Goal: Book appointment/travel/reservation

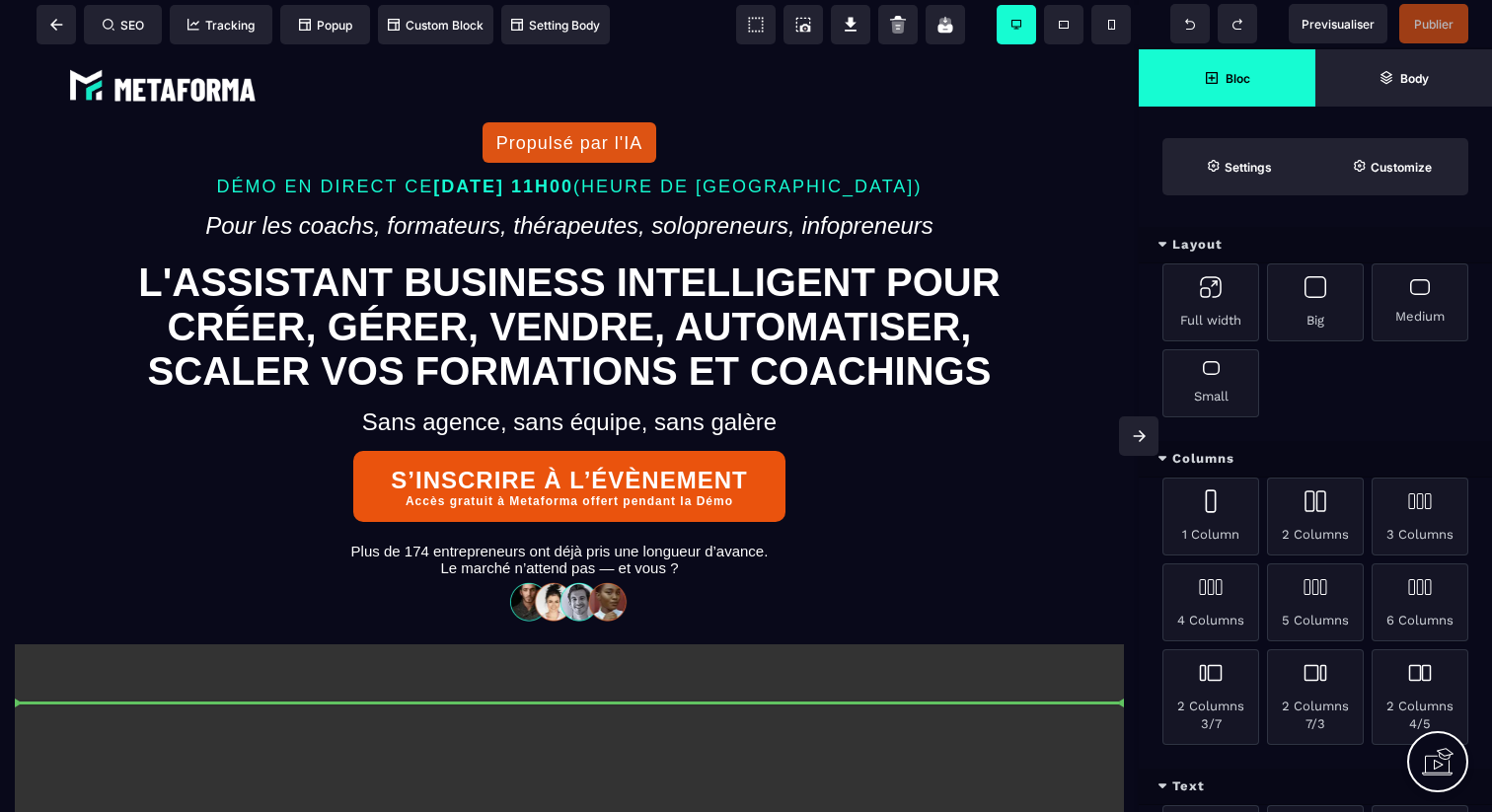
select select "**"
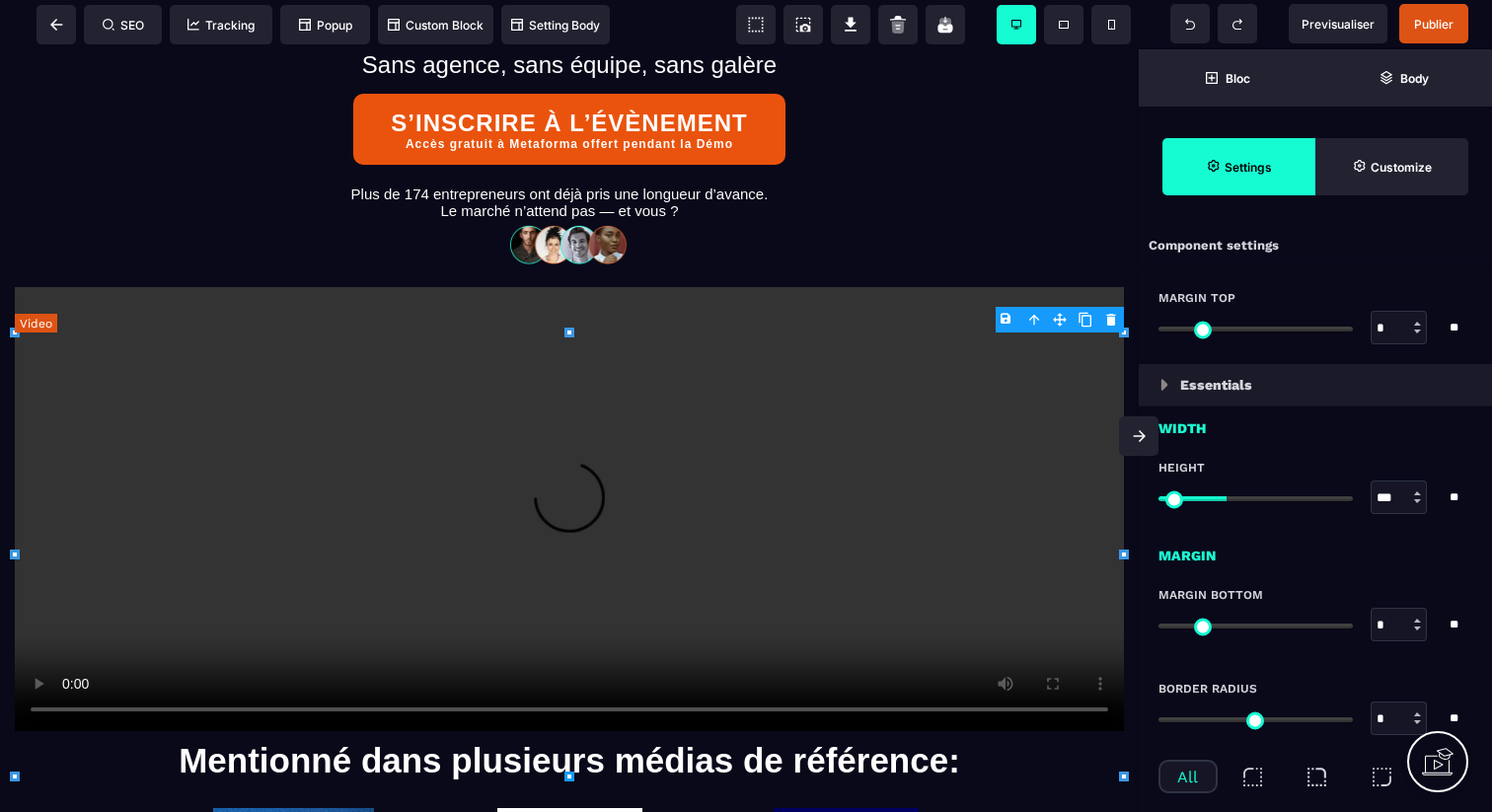
scroll to position [369, 0]
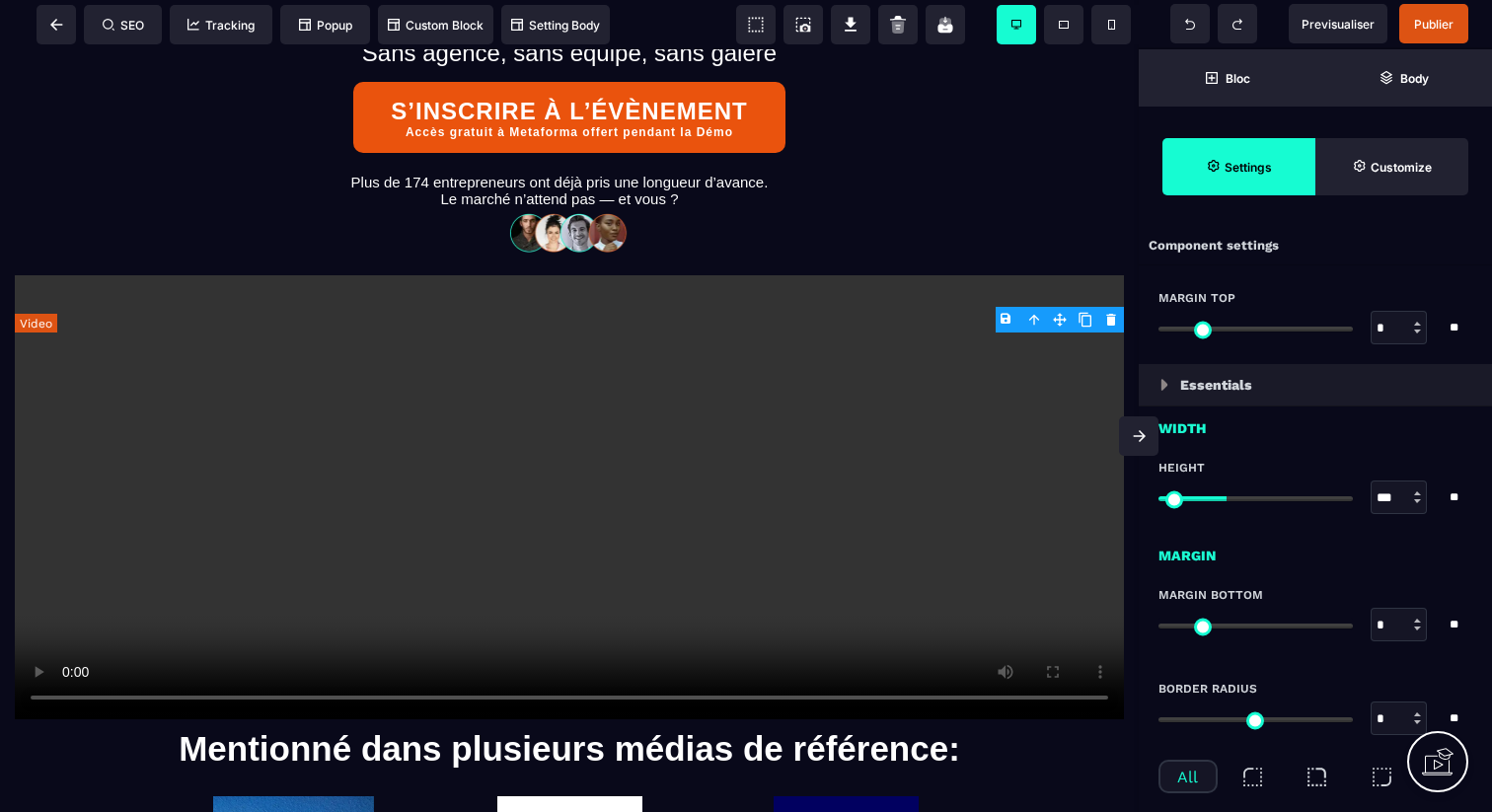
click at [822, 557] on div at bounding box center [570, 496] width 1110 height 444
click at [849, 567] on div at bounding box center [570, 496] width 1110 height 444
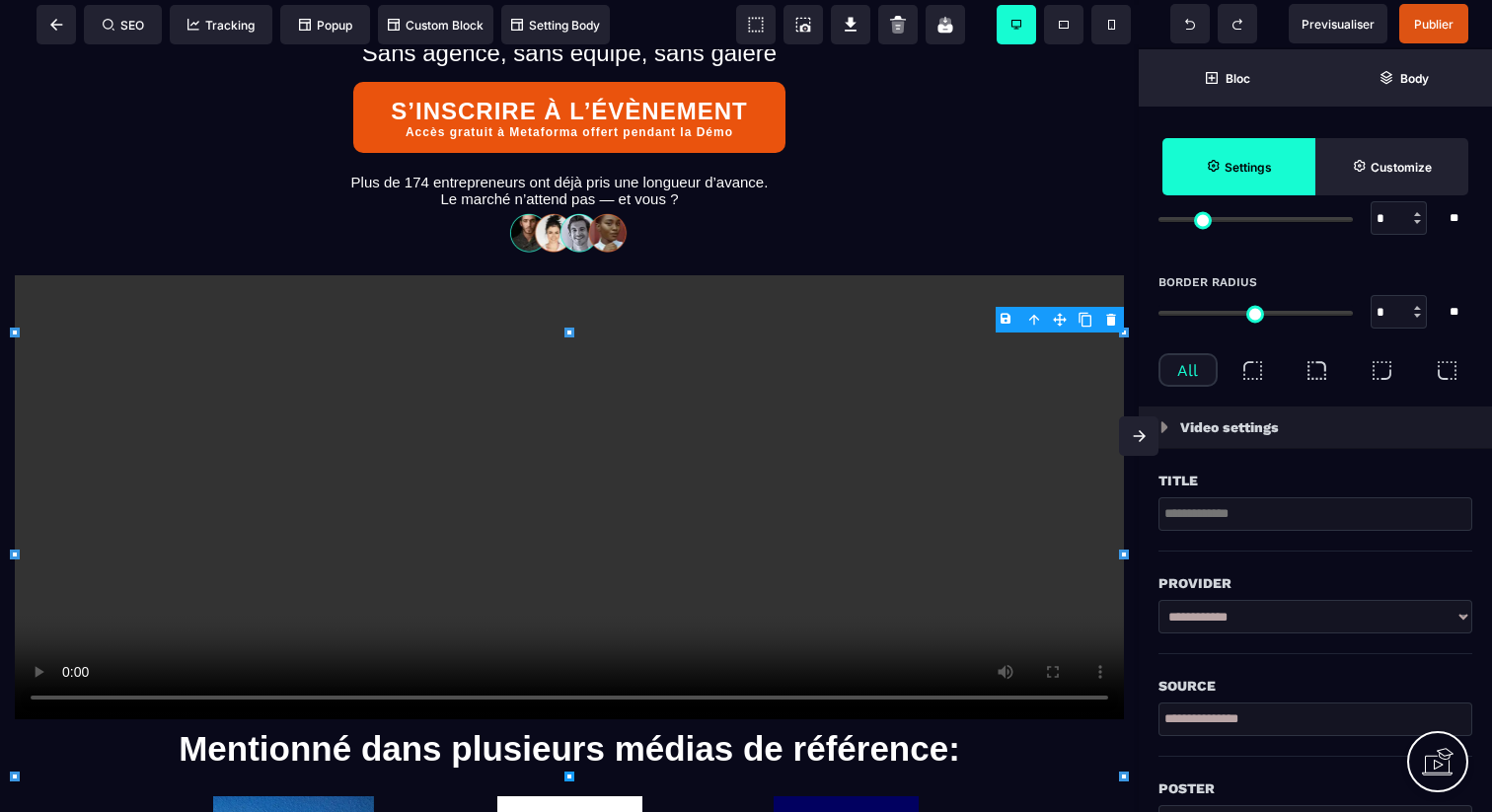
scroll to position [401, 0]
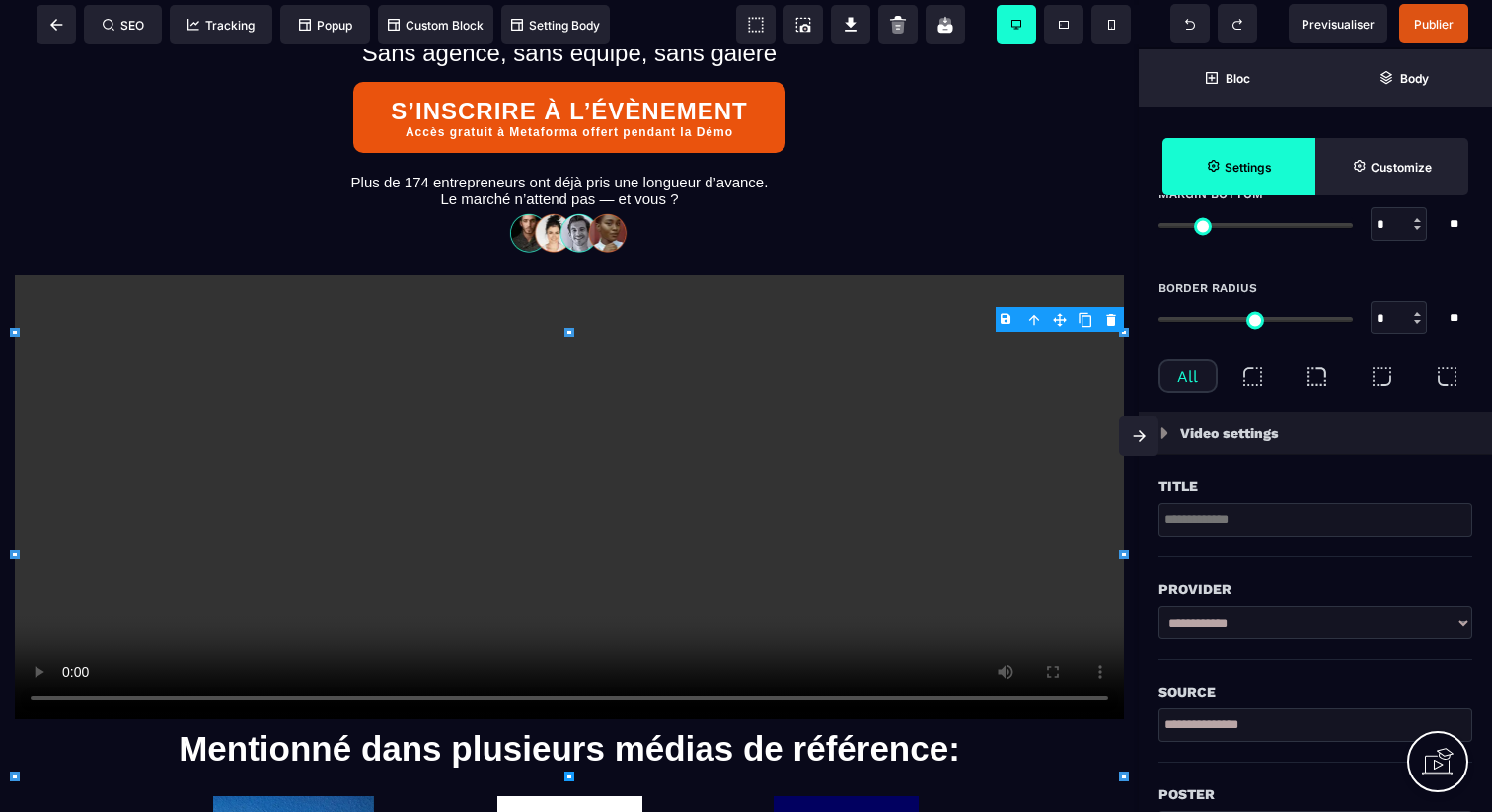
click at [1251, 622] on select "**********" at bounding box center [1315, 623] width 314 height 34
click at [1109, 320] on body "B I U S A ******* Column SEO Tracking" at bounding box center [746, 406] width 1492 height 812
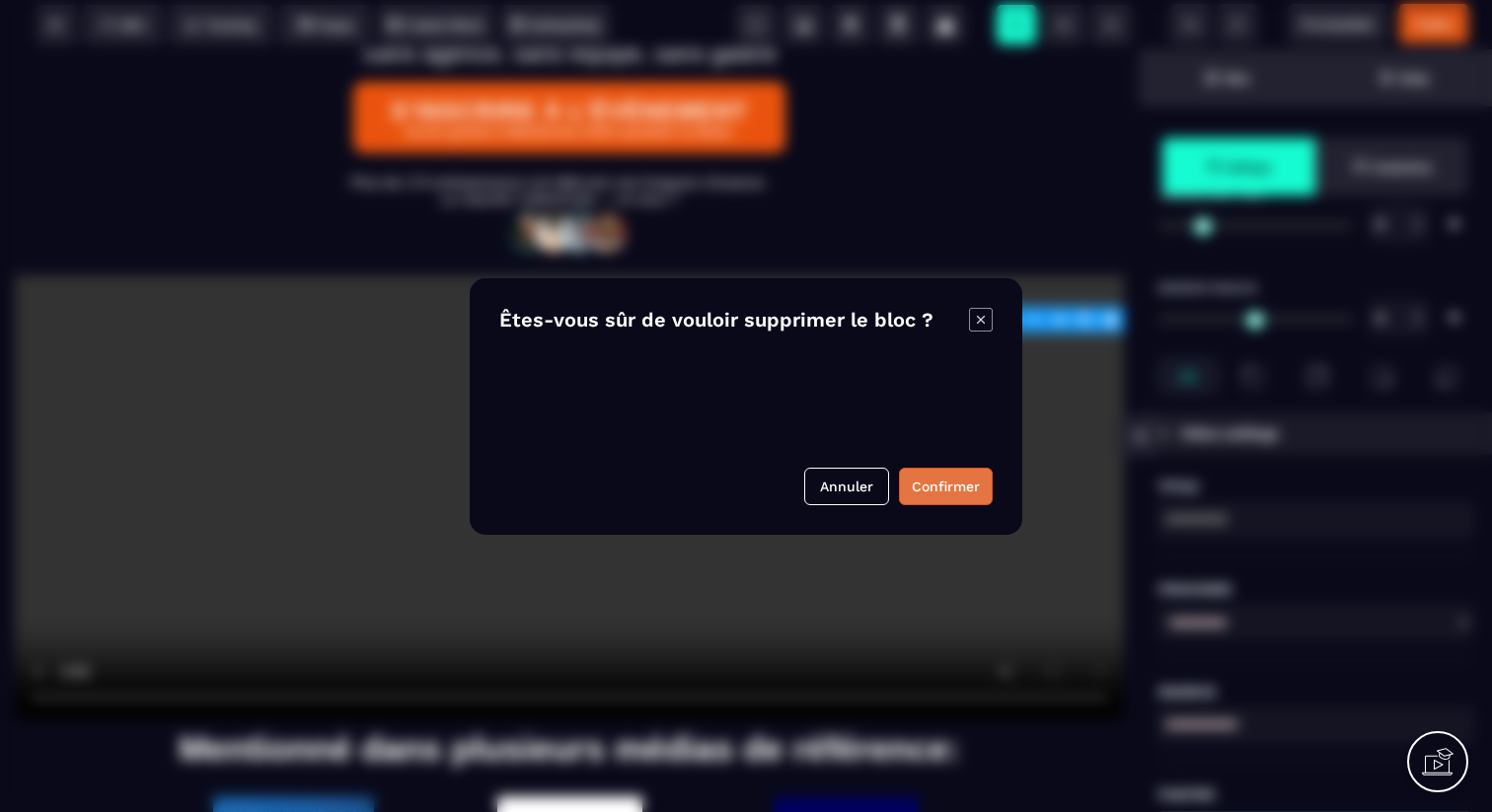
click at [972, 479] on button "Confirmer" at bounding box center [946, 486] width 93 height 38
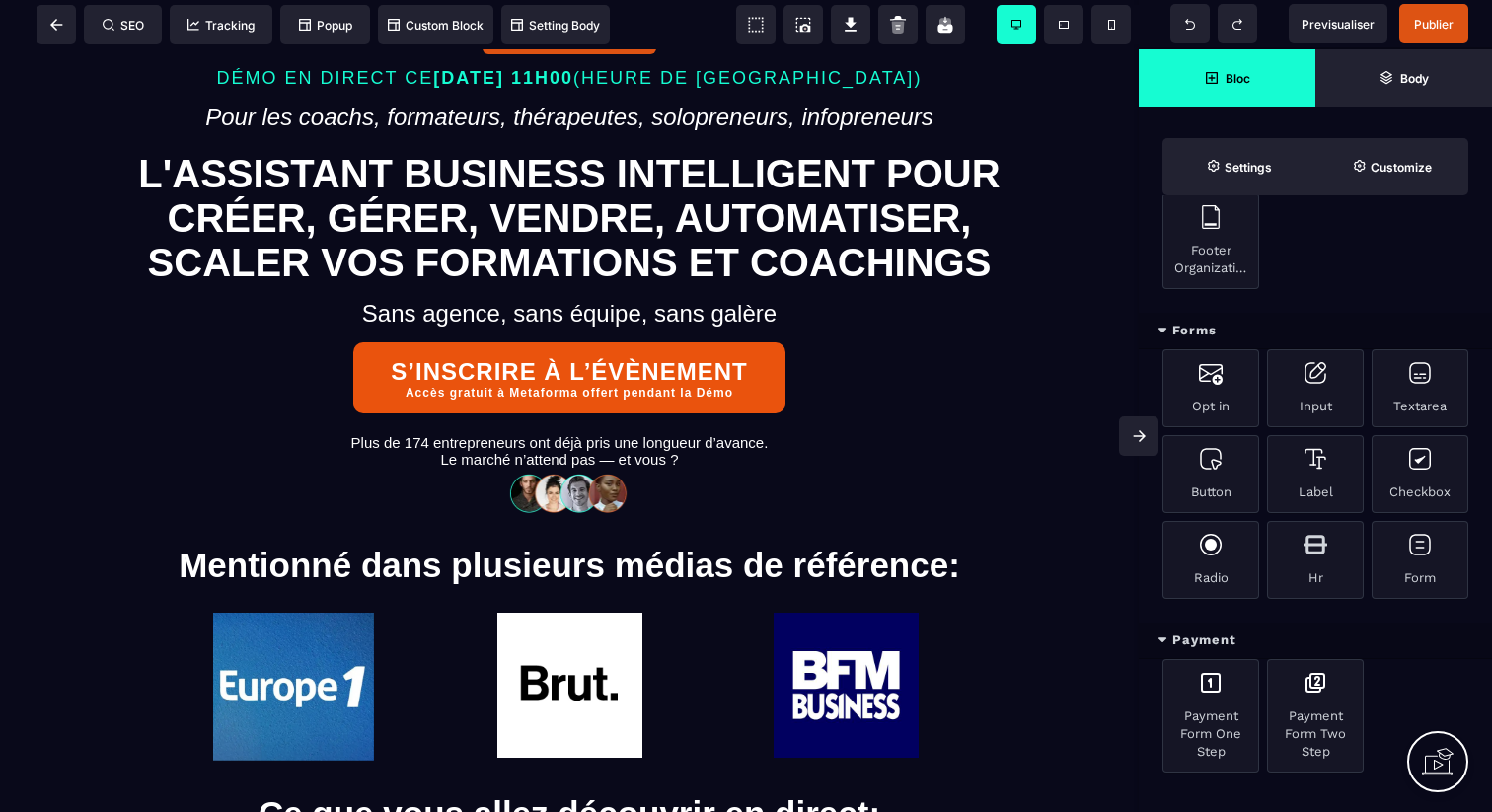
scroll to position [0, 0]
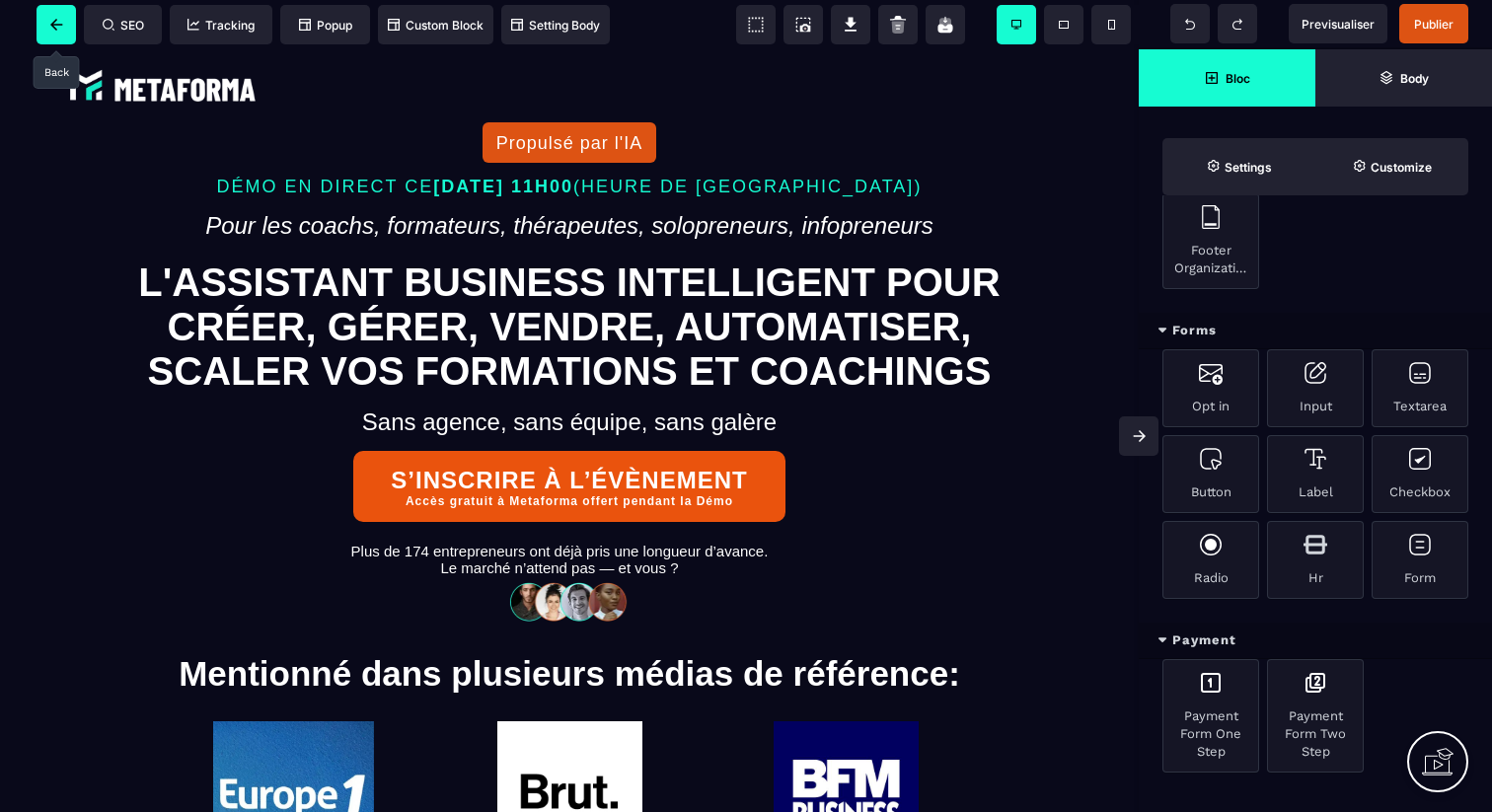
click at [48, 24] on span at bounding box center [57, 25] width 40 height 40
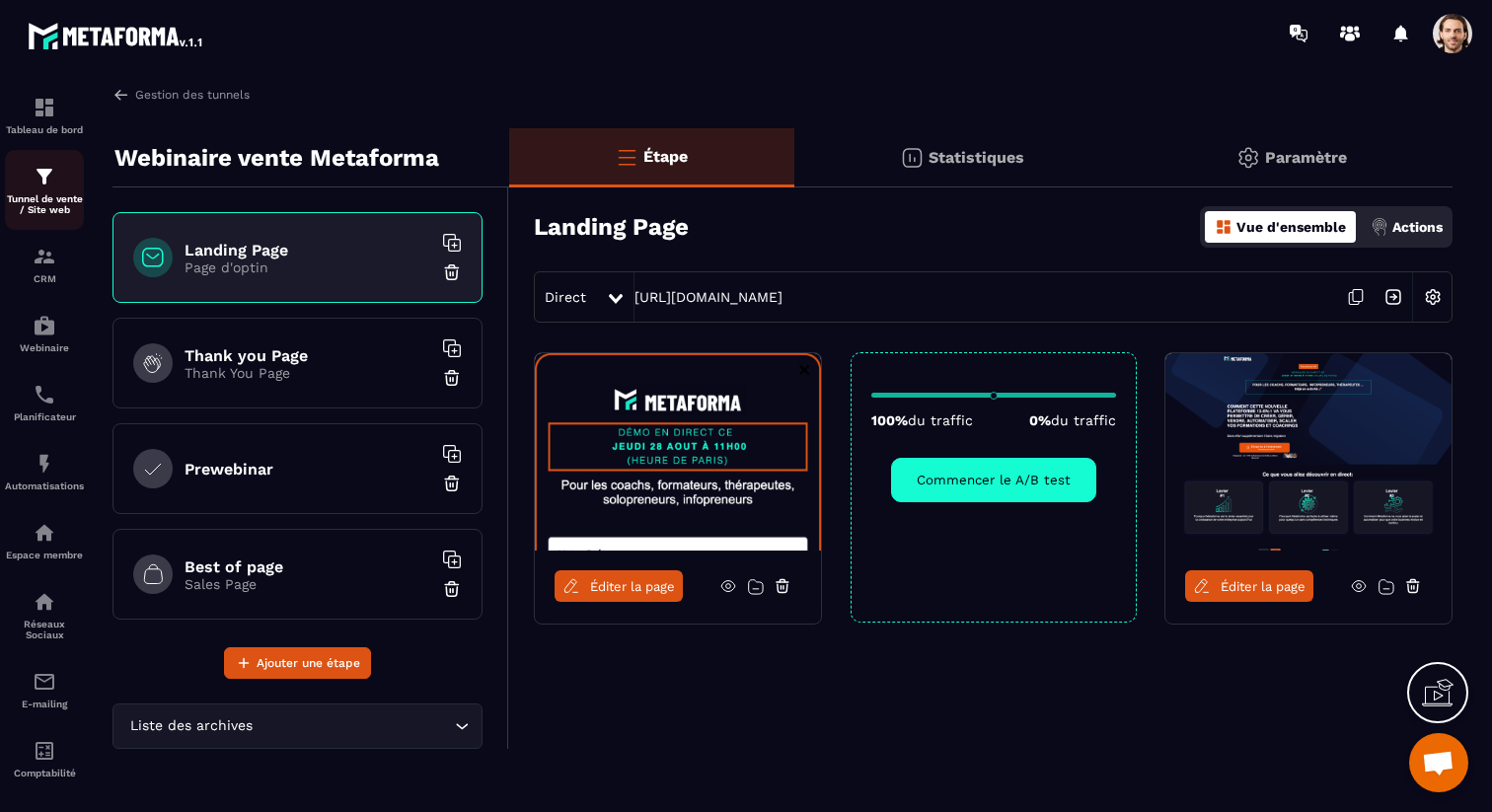
click at [40, 176] on img at bounding box center [45, 177] width 24 height 24
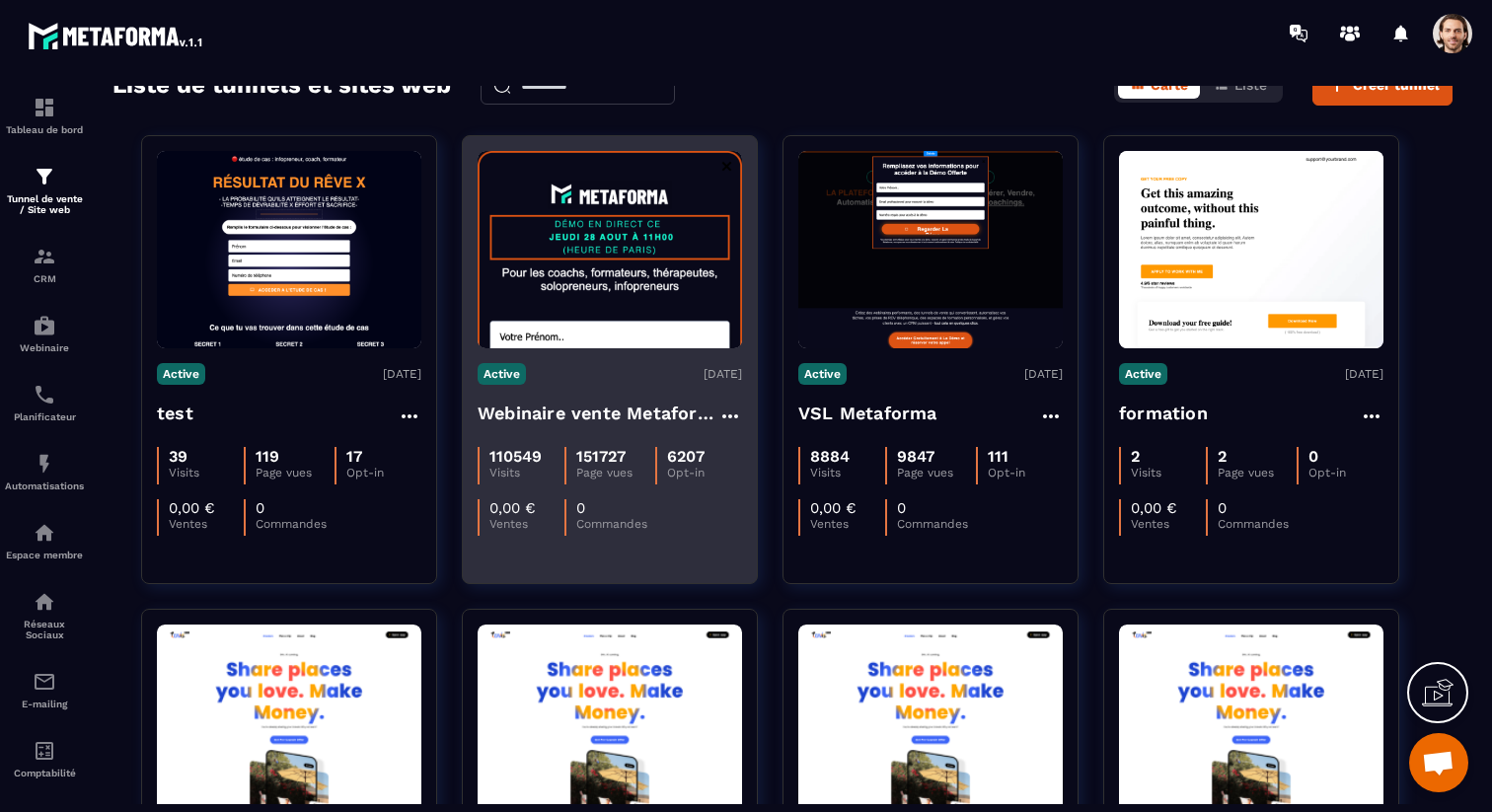
scroll to position [140, 0]
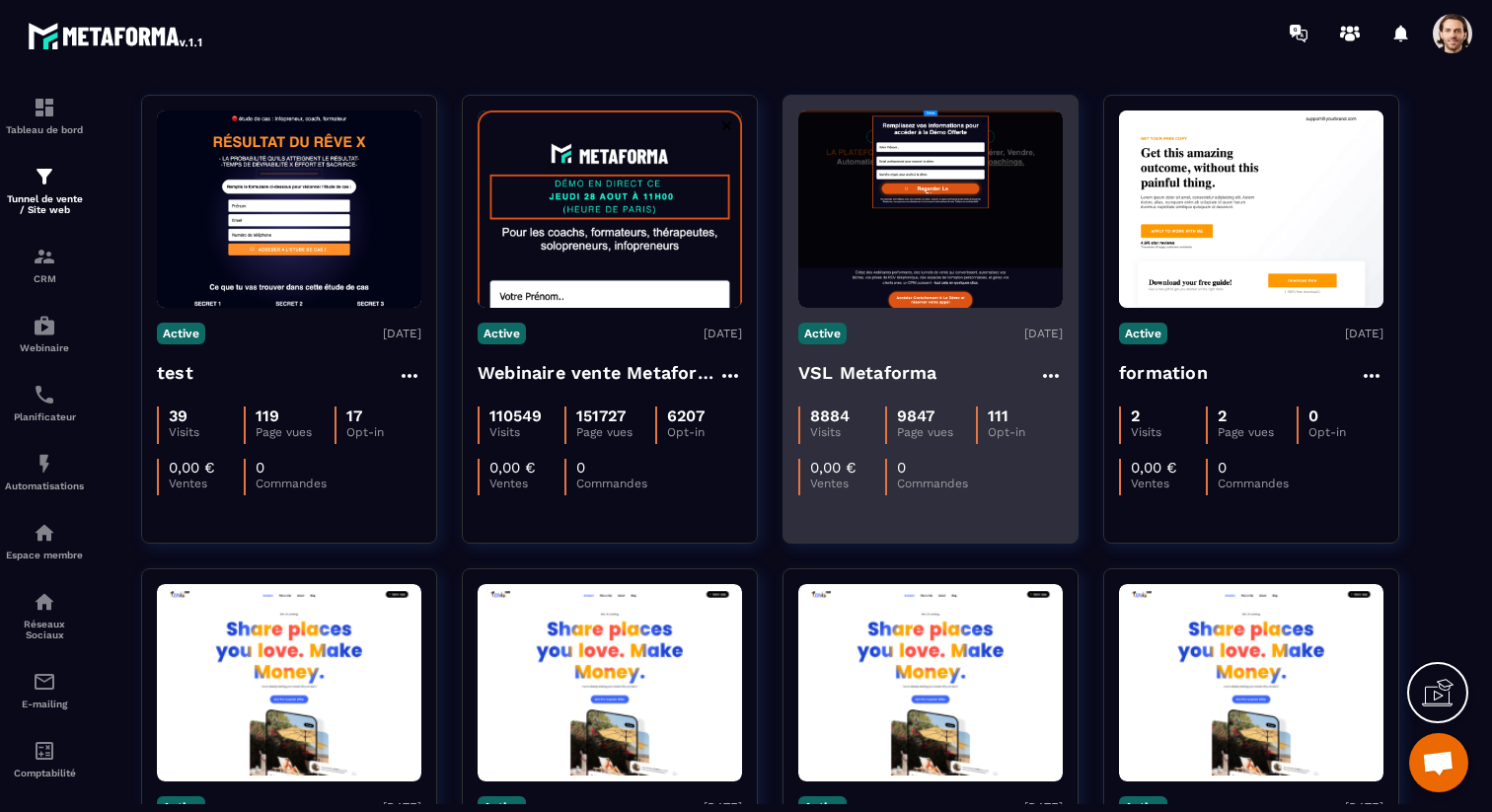
click at [865, 370] on h4 "VSL Metaforma" at bounding box center [868, 373] width 139 height 28
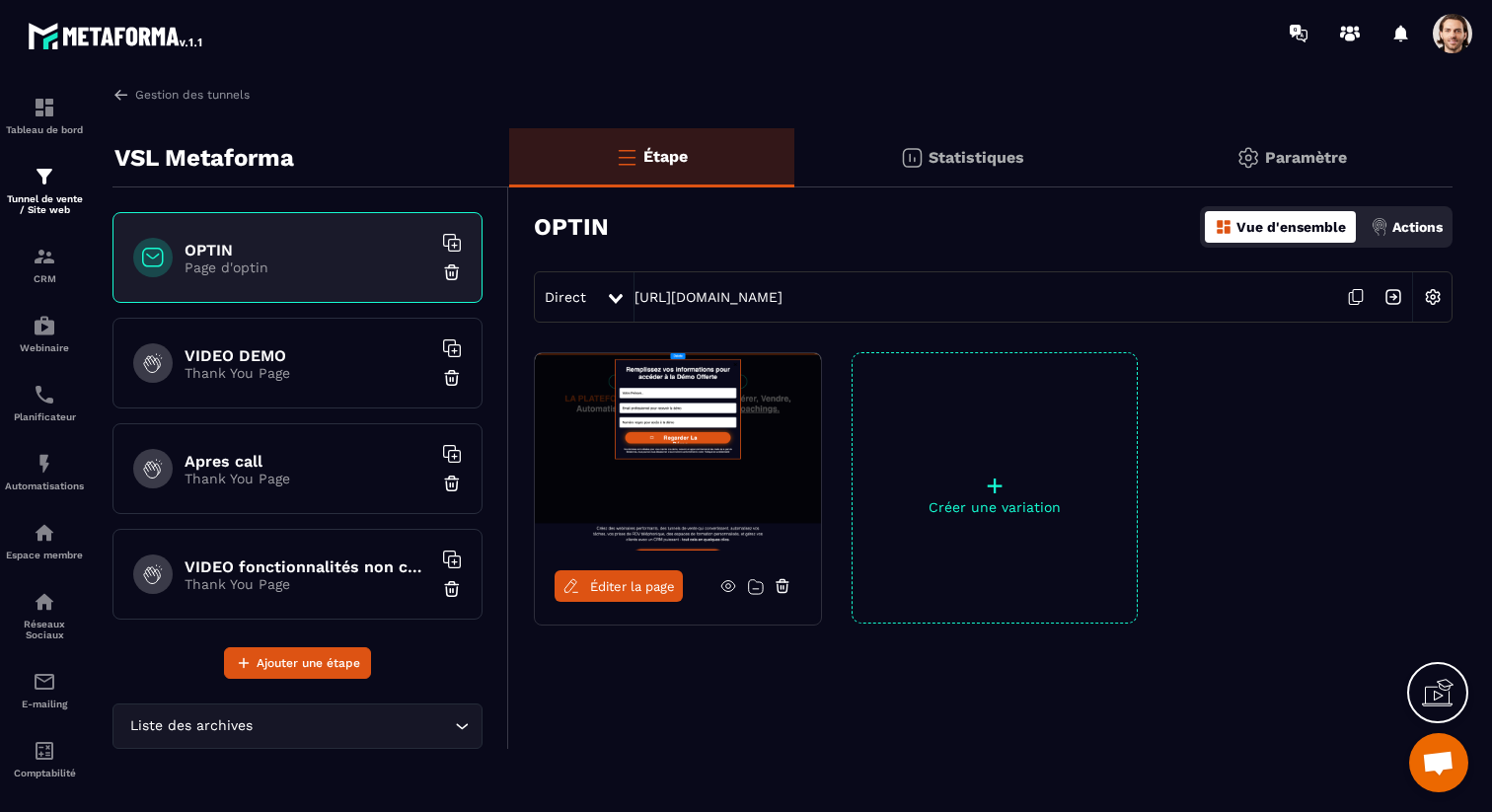
click at [1390, 295] on img at bounding box center [1394, 297] width 38 height 38
click at [297, 365] on p "Thank You Page" at bounding box center [308, 373] width 247 height 16
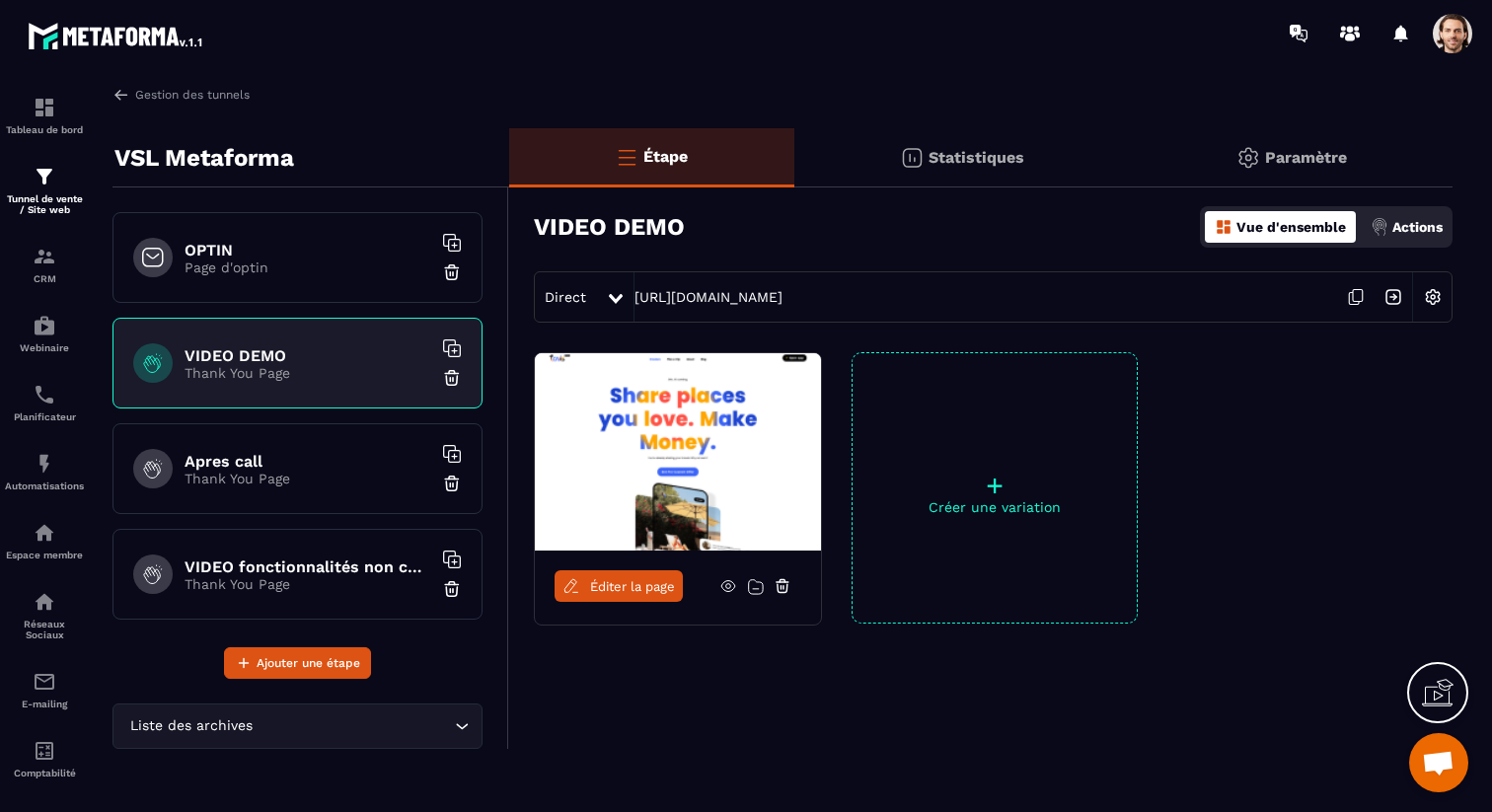
click at [1398, 296] on img at bounding box center [1394, 297] width 38 height 38
click at [349, 250] on h6 "OPTIN" at bounding box center [308, 250] width 247 height 19
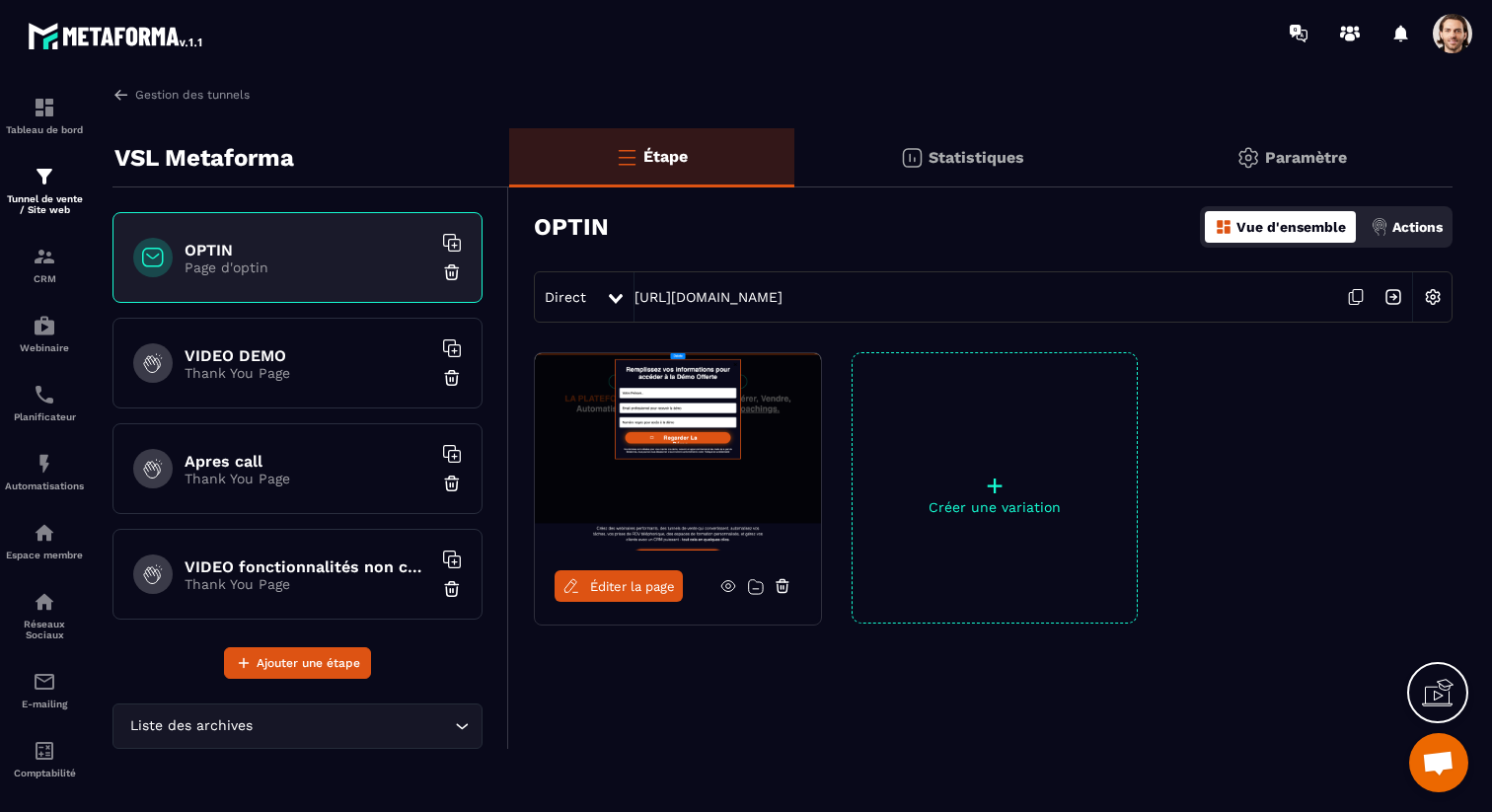
click at [614, 593] on span "Éditer la page" at bounding box center [633, 587] width 85 height 15
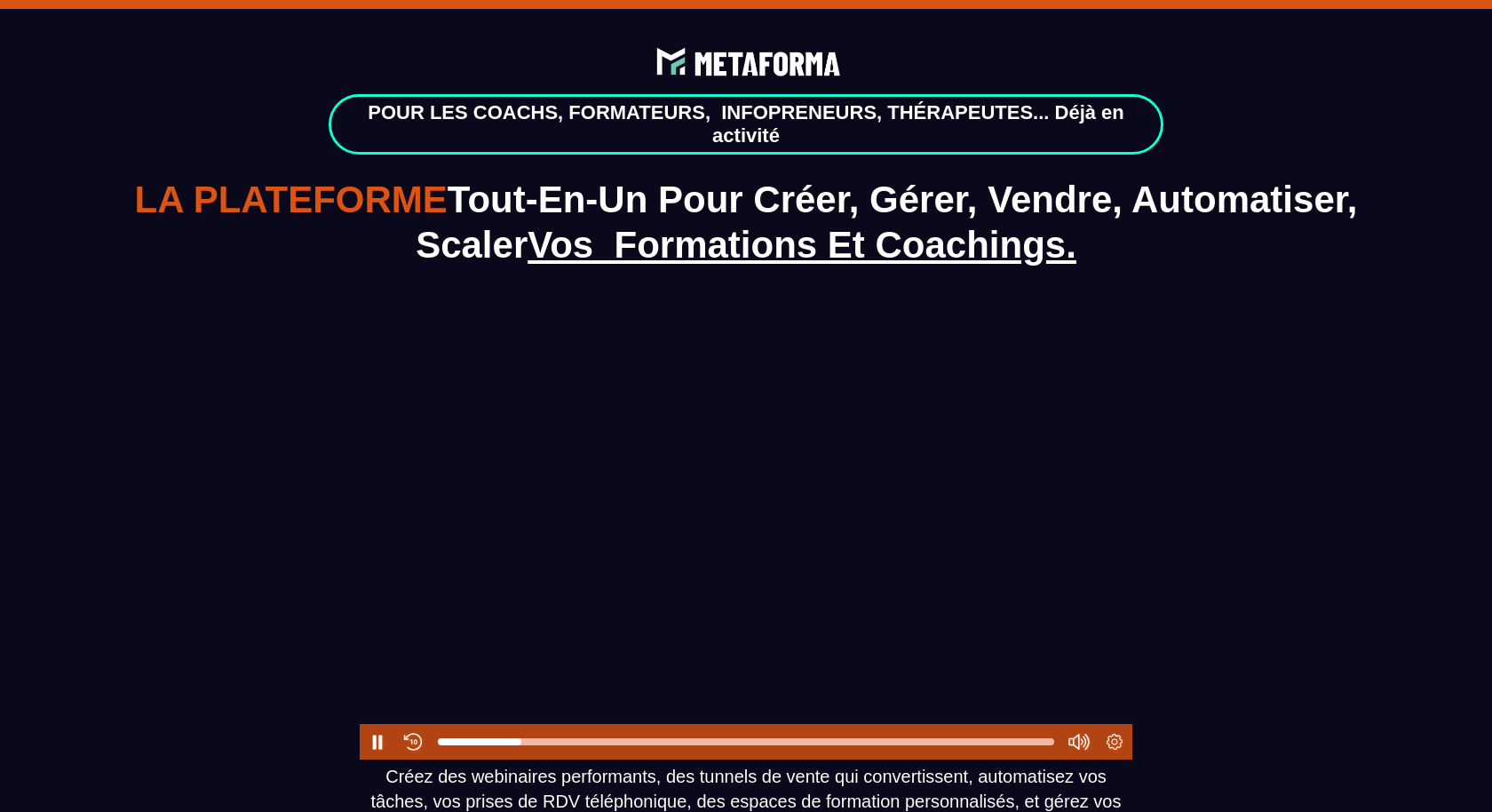
click at [785, 560] on div at bounding box center [746, 542] width 773 height 434
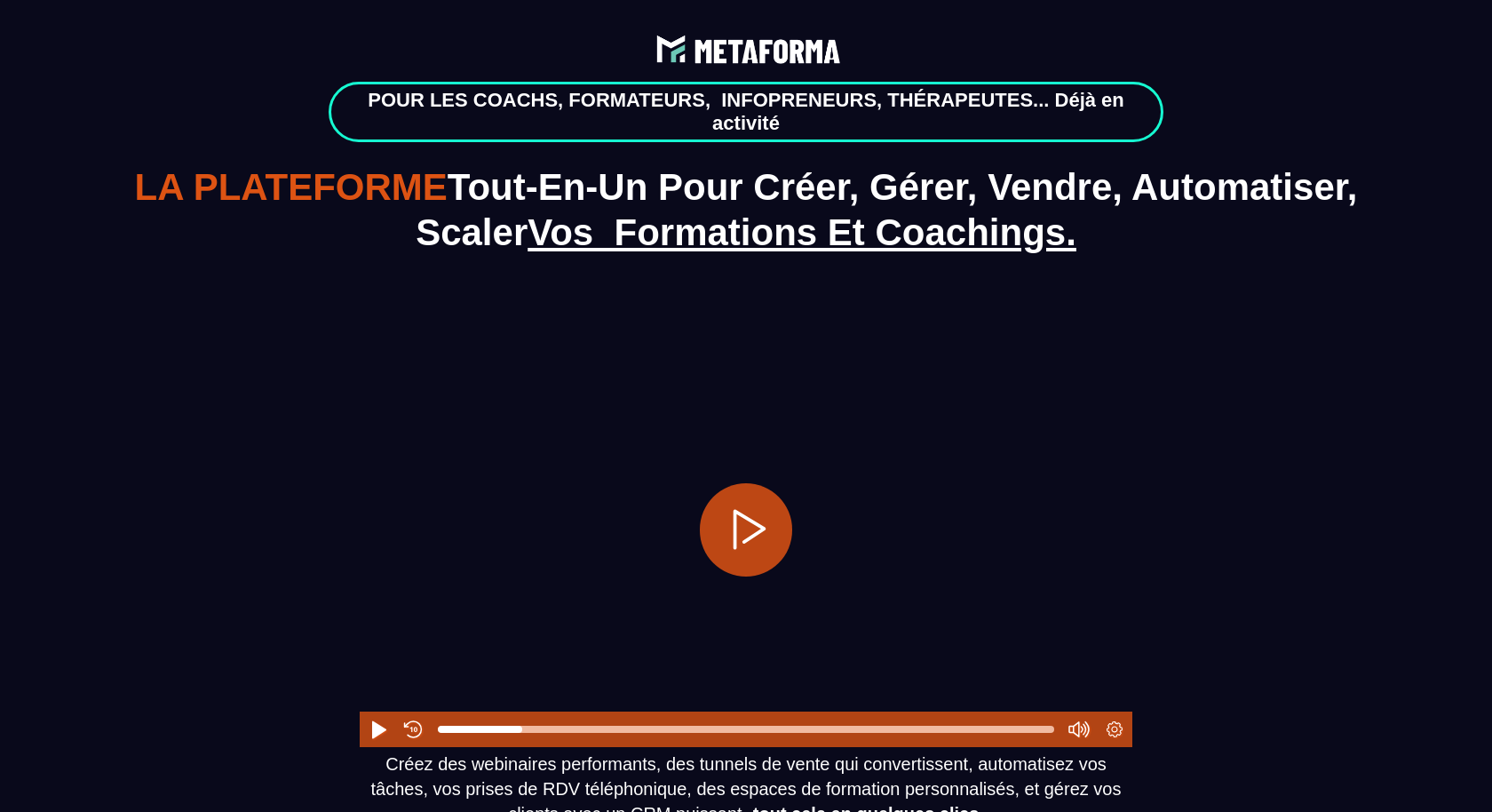
scroll to position [19, 0]
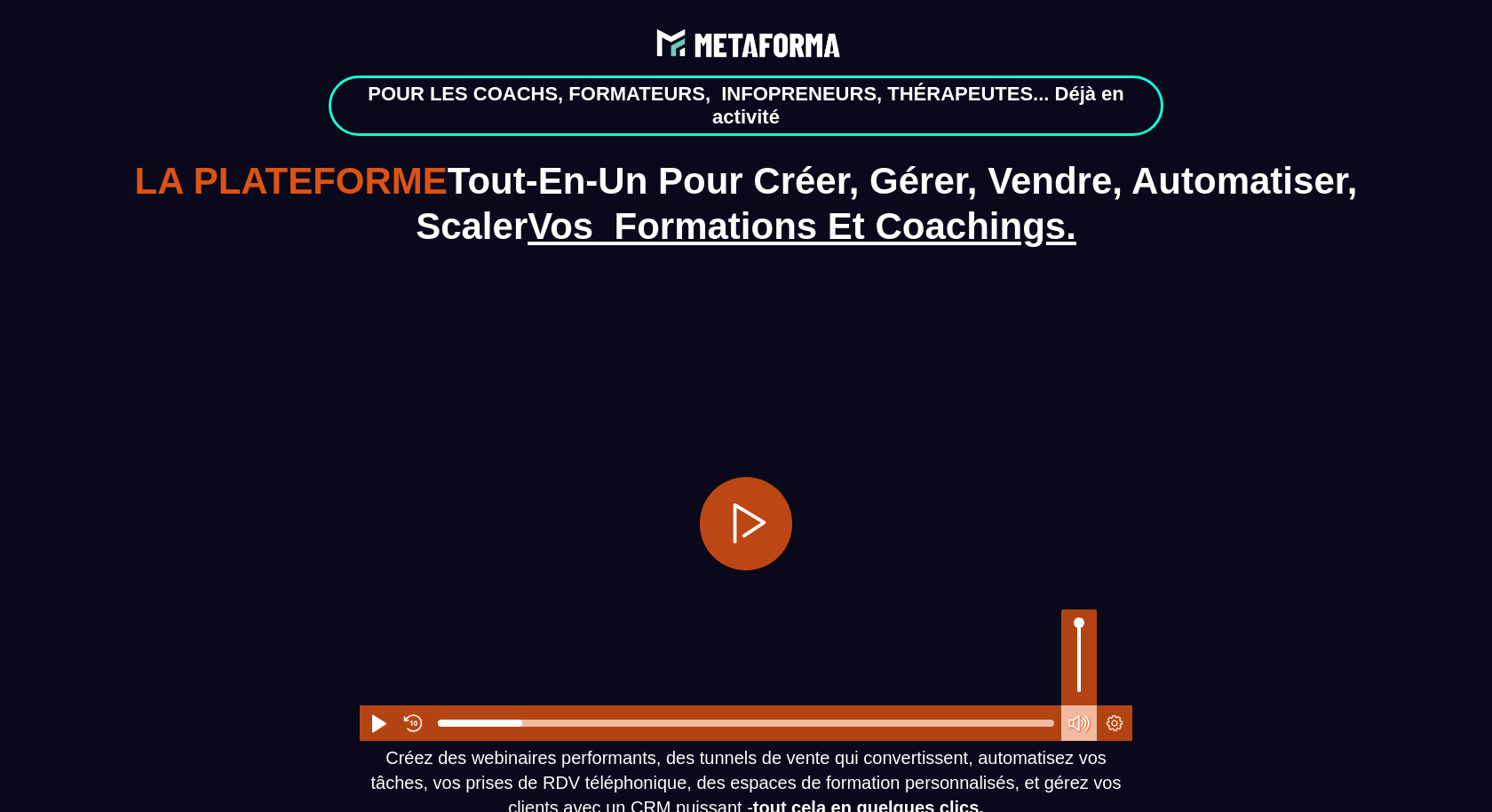
click at [1077, 732] on button "Mute" at bounding box center [1079, 724] width 36 height 36
type input "*"
click at [779, 539] on button "Play" at bounding box center [746, 523] width 92 height 92
click at [634, 724] on div at bounding box center [746, 723] width 616 height 7
click at [719, 725] on div at bounding box center [746, 723] width 616 height 7
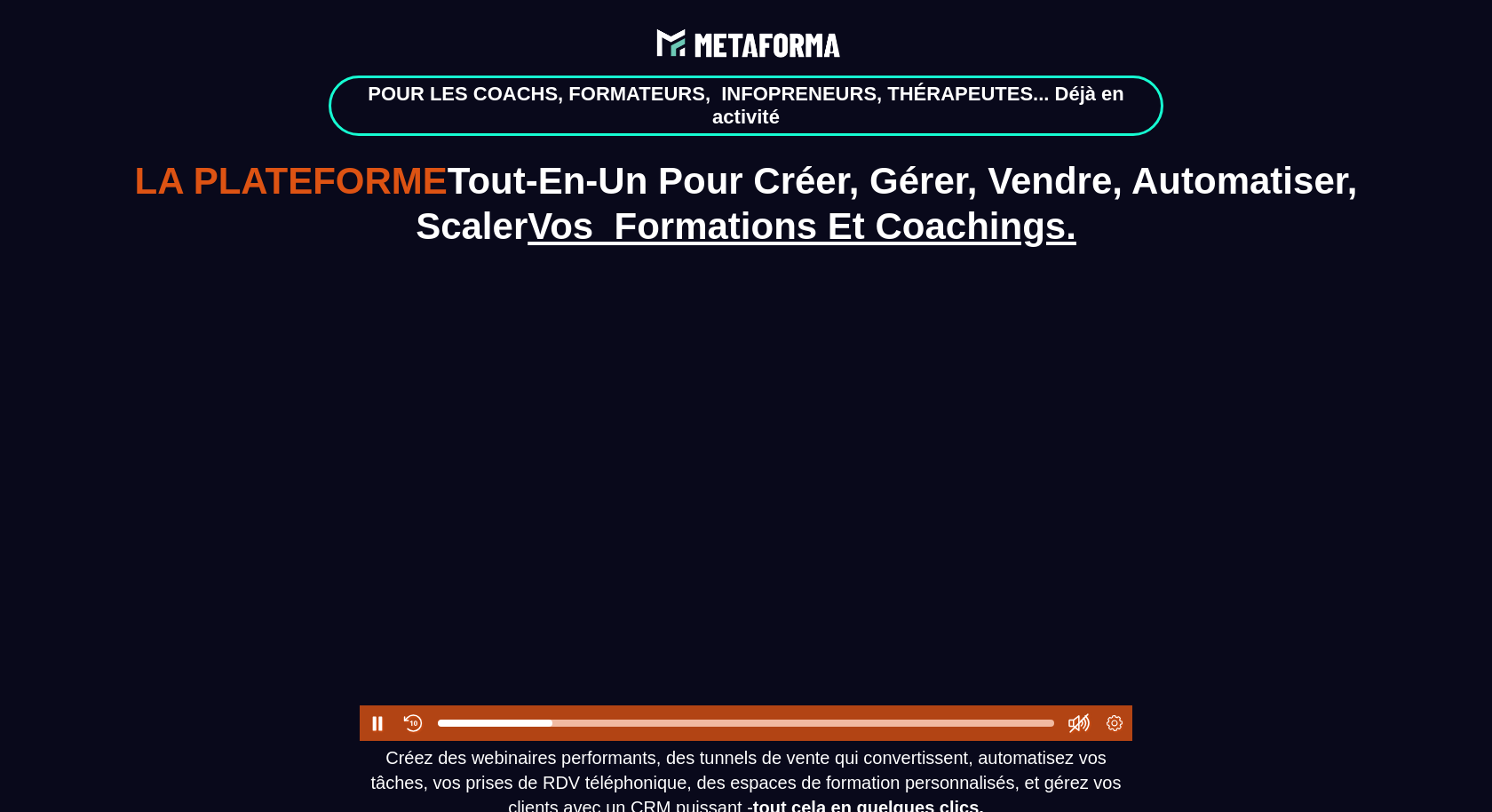
click at [778, 717] on div at bounding box center [746, 723] width 616 height 29
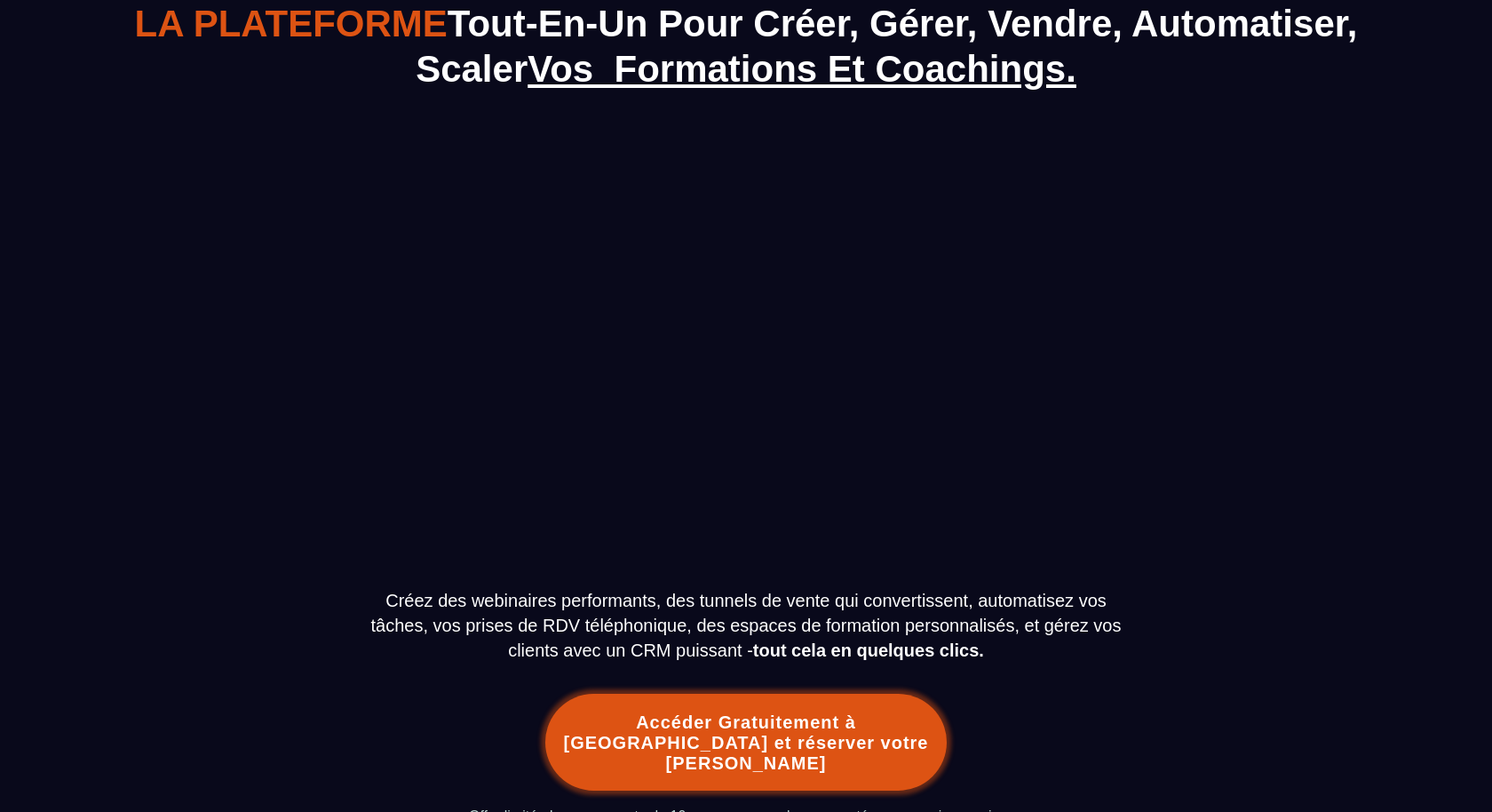
scroll to position [196, 0]
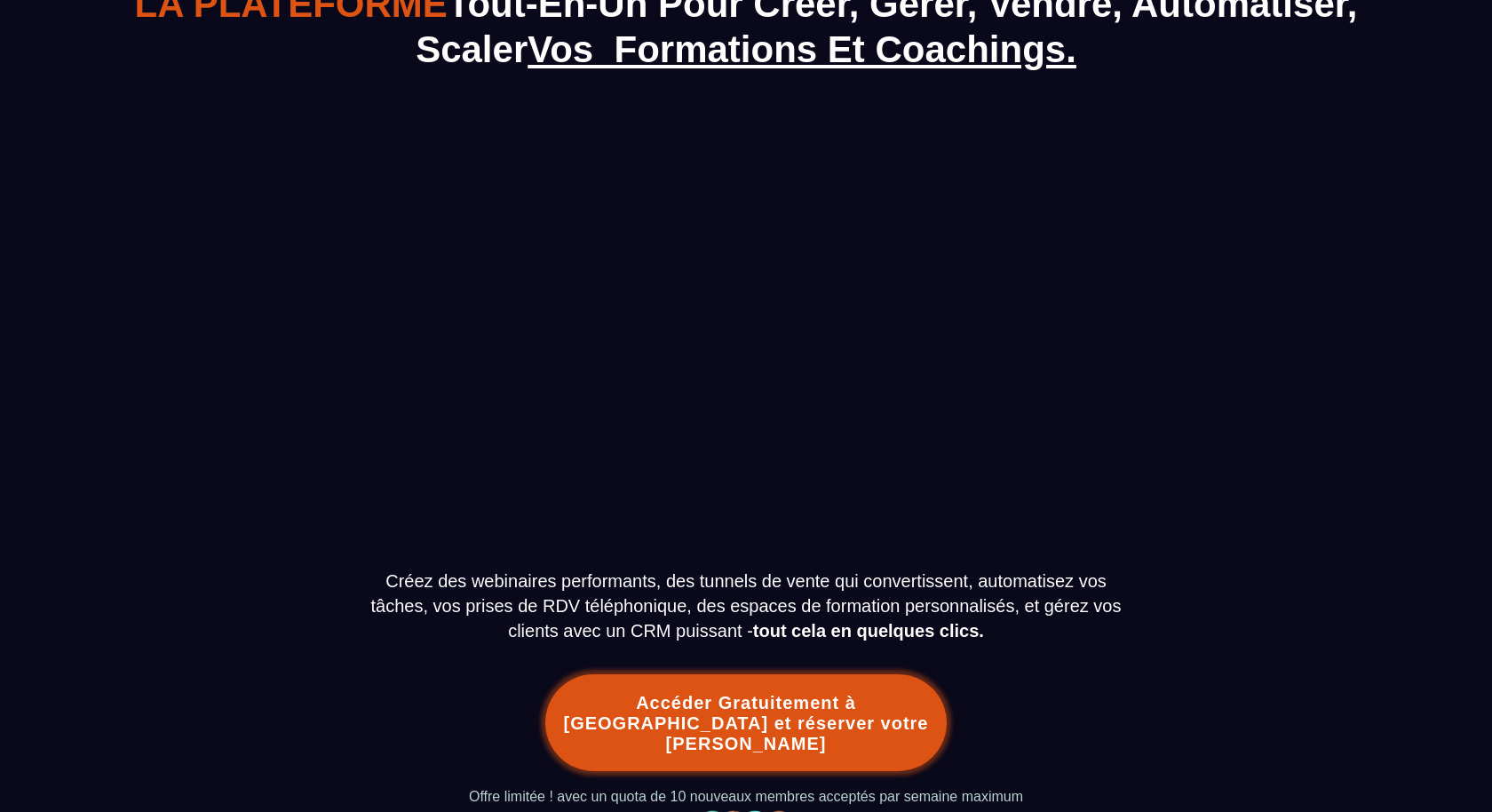
click at [745, 725] on button "Accéder Gratuitement à La Démo et réserver votre appel" at bounding box center [746, 723] width 401 height 96
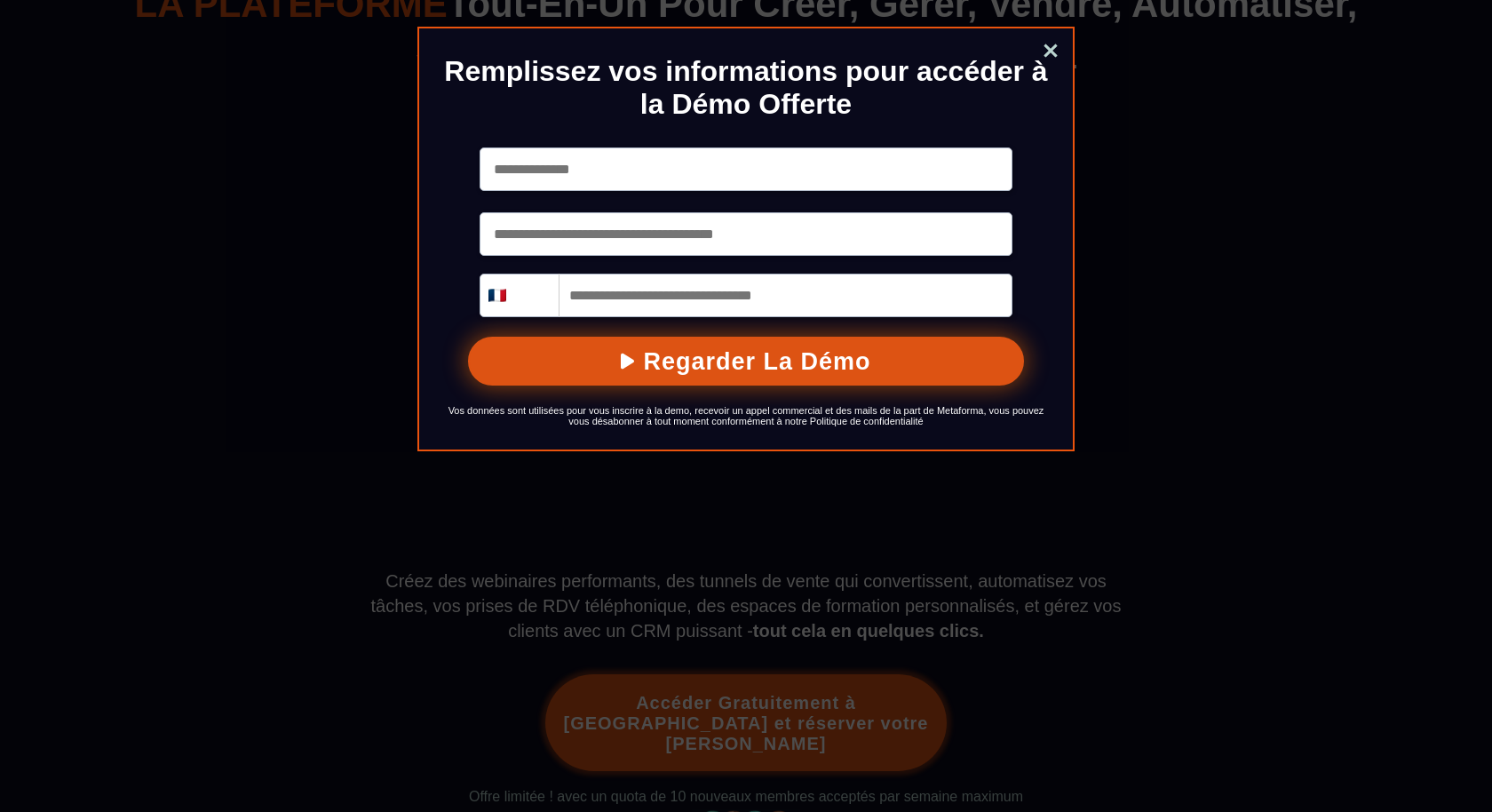
click at [706, 178] on input "text" at bounding box center [746, 169] width 533 height 44
click at [1052, 47] on link "Close" at bounding box center [1051, 53] width 36 height 39
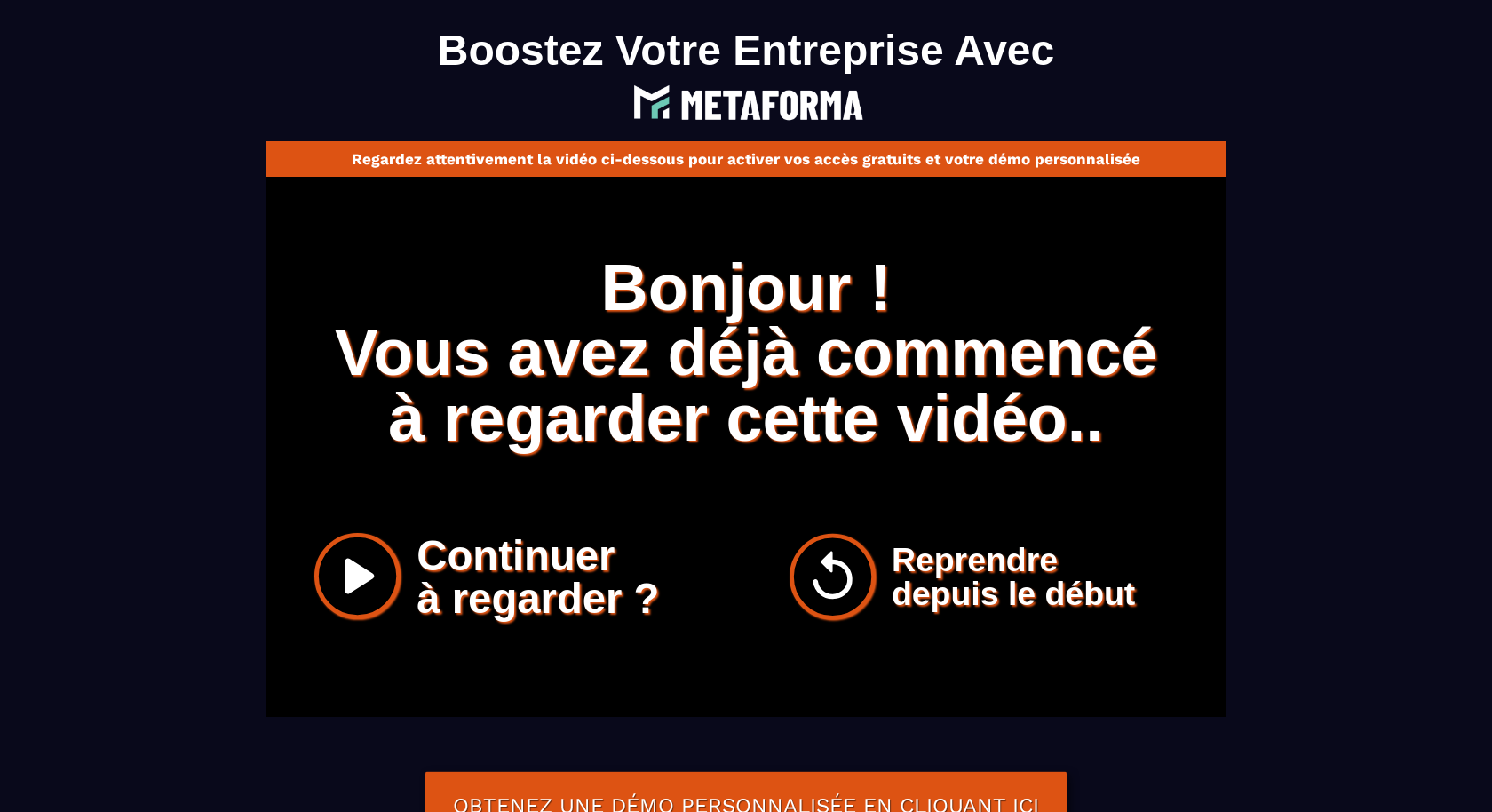
click at [367, 570] on button "Continuer à regarder ?" at bounding box center [508, 577] width 389 height 122
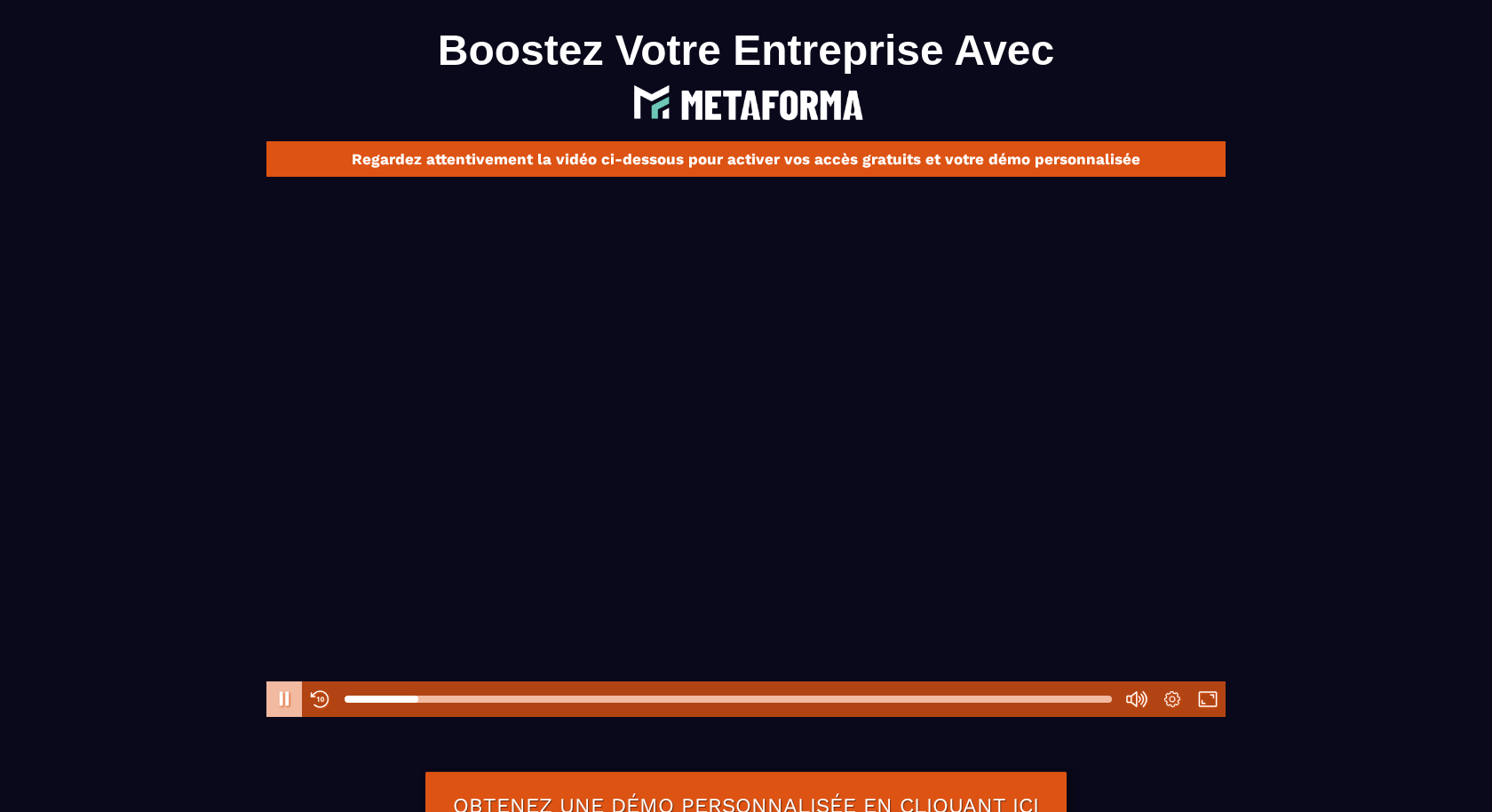
click at [281, 704] on button "Pause" at bounding box center [284, 699] width 36 height 36
drag, startPoint x: 578, startPoint y: 706, endPoint x: 600, endPoint y: 697, distance: 23.8
click at [578, 706] on div at bounding box center [728, 699] width 767 height 29
click at [616, 696] on div at bounding box center [728, 699] width 767 height 7
click at [746, 706] on div at bounding box center [728, 699] width 767 height 29
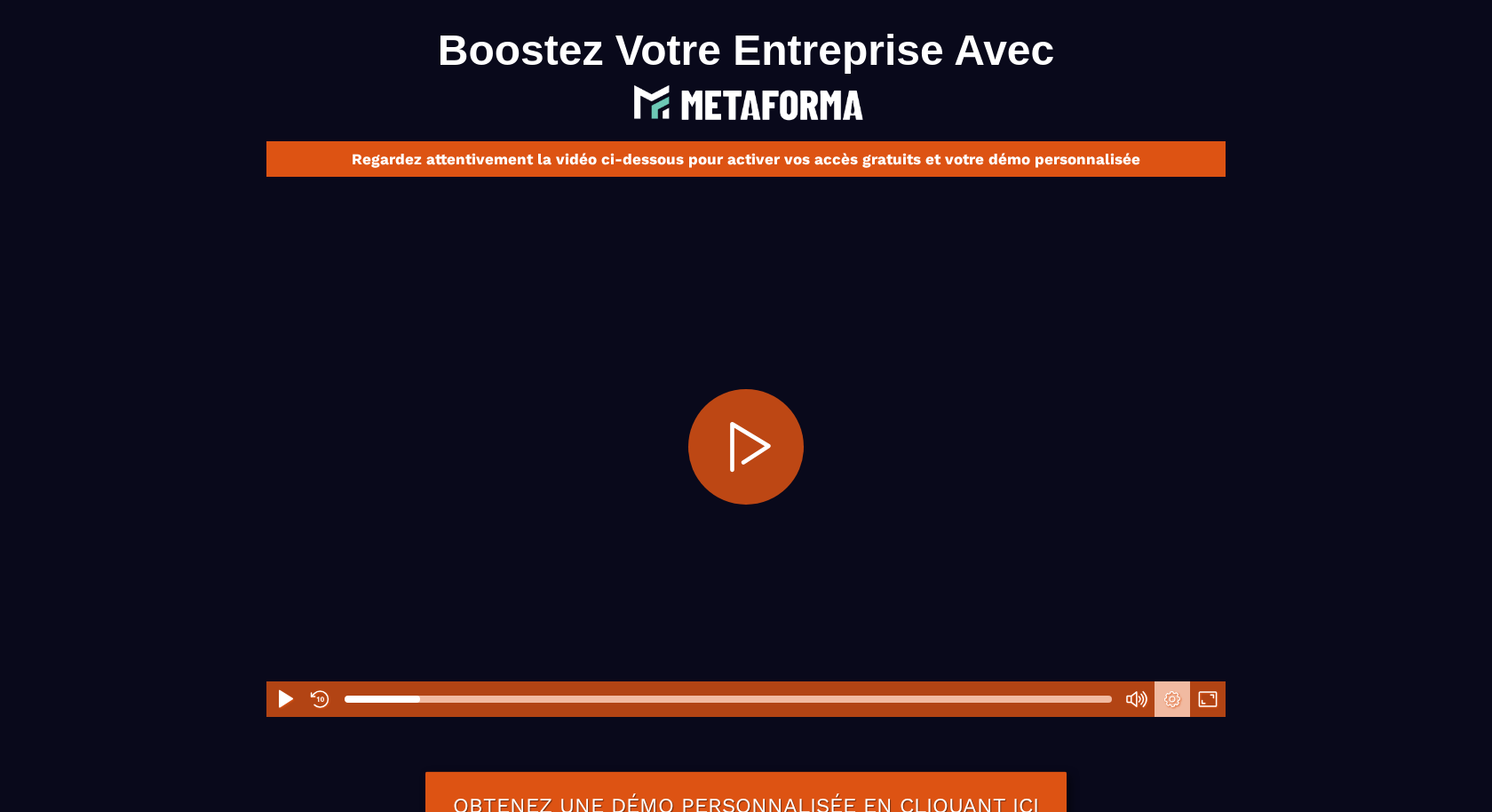
click at [1178, 703] on button "Settings" at bounding box center [1173, 699] width 36 height 36
click at [1333, 542] on div "Boostez Votre Entreprise Avec Regardez attentivement la vidéo ci-dessous pour a…" at bounding box center [746, 484] width 1492 height 968
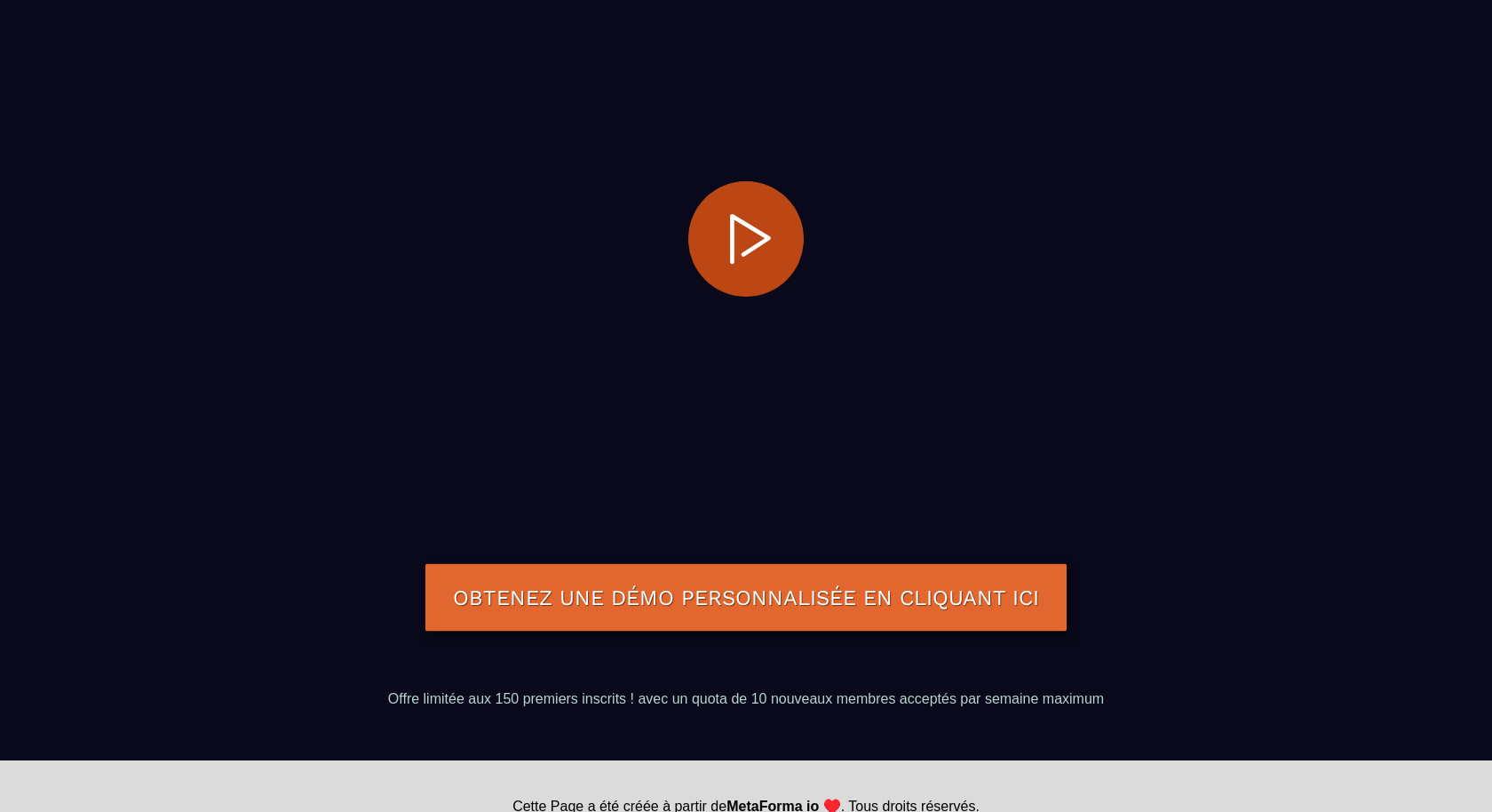
scroll to position [211, 0]
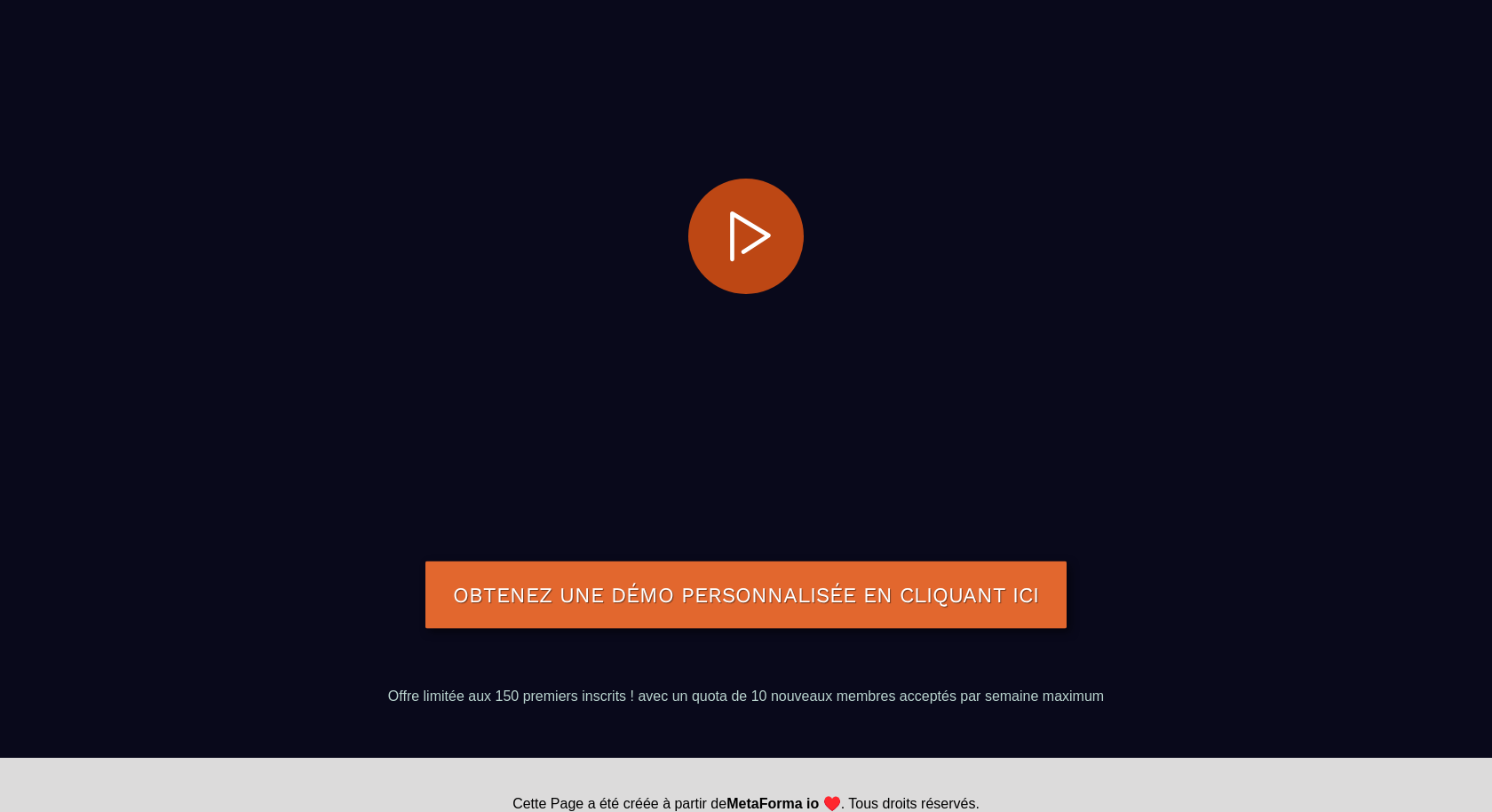
click at [692, 627] on div "OBTENEZ UNE DÉMO PERSONNALISÉE EN CLIQUANT ICI" at bounding box center [746, 595] width 960 height 178
click at [706, 585] on link "OBTENEZ UNE DÉMO PERSONNALISÉE EN CLIQUANT ICI" at bounding box center [746, 594] width 641 height 69
